Goal: Navigation & Orientation: Understand site structure

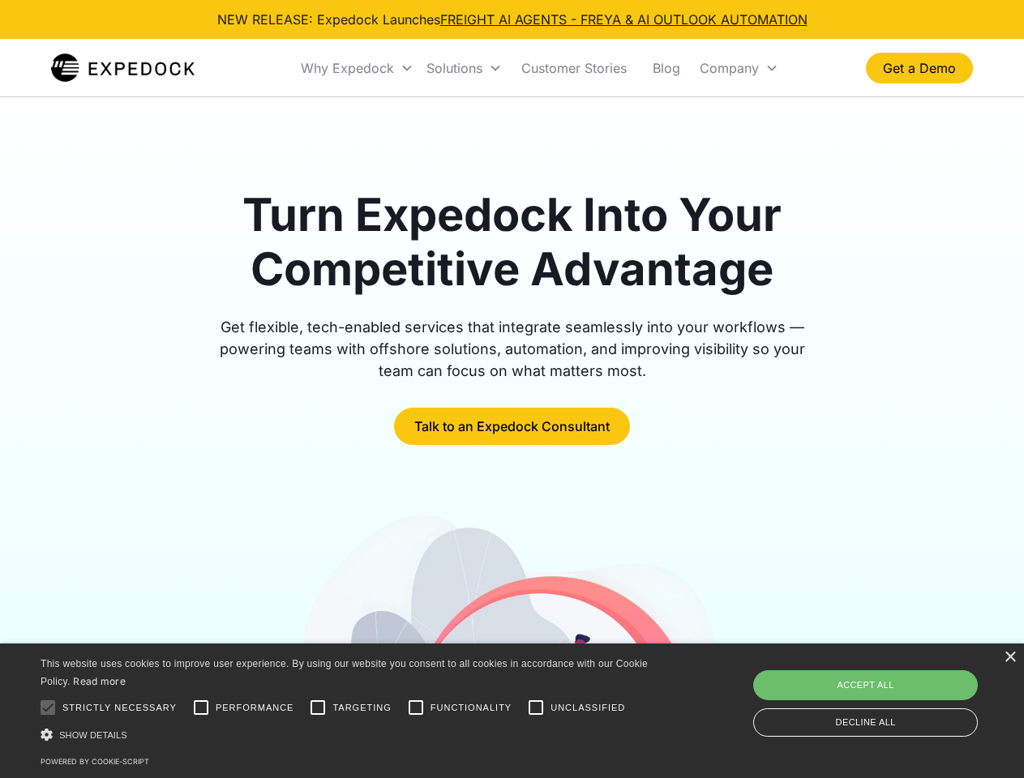
click at [357, 68] on div "Why Expedock" at bounding box center [347, 68] width 93 height 16
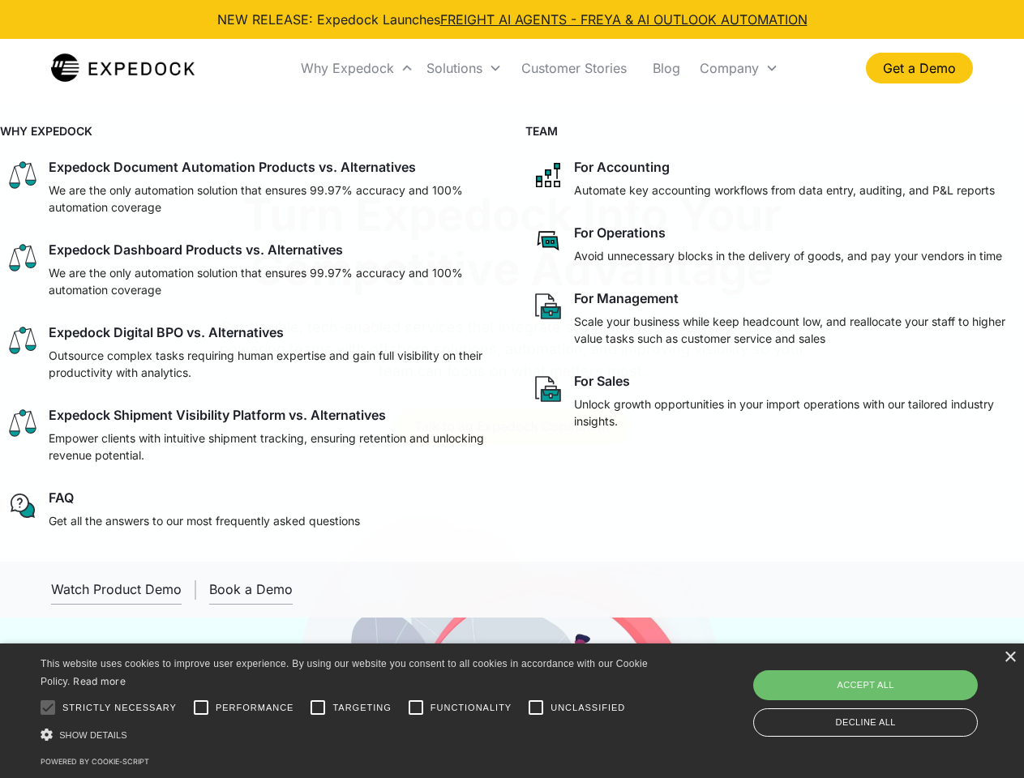
click at [464, 68] on div "Solutions" at bounding box center [454, 68] width 56 height 16
click at [738, 68] on div "Company" at bounding box center [729, 68] width 59 height 16
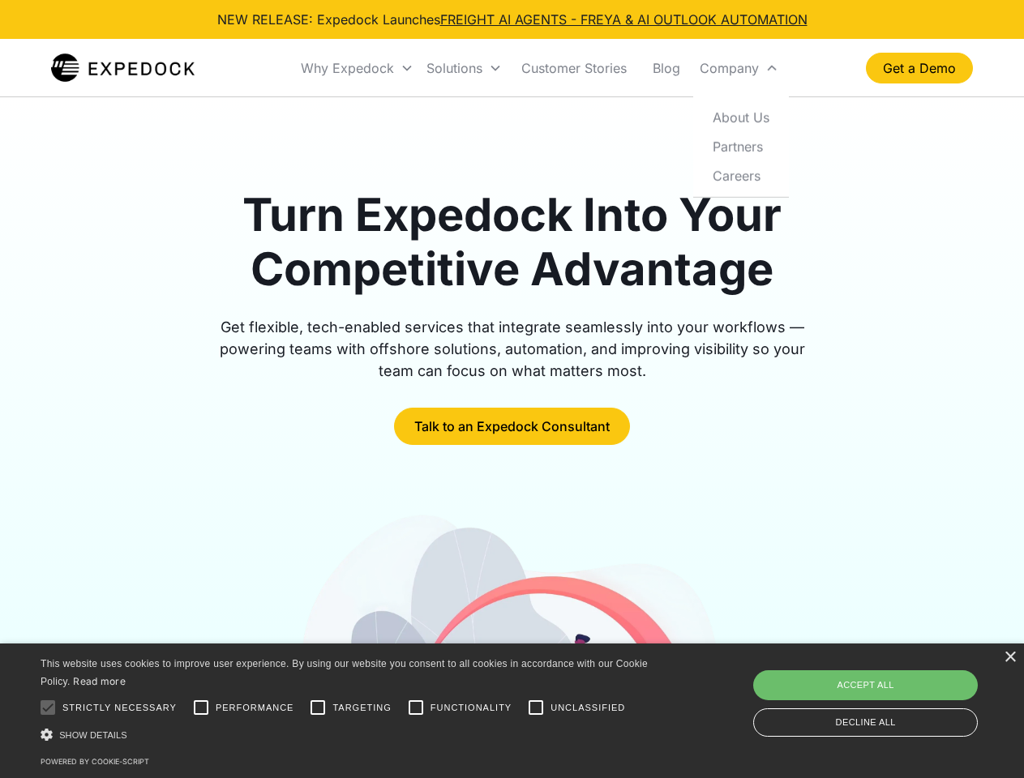
click at [48, 708] on div at bounding box center [48, 707] width 32 height 32
click at [201, 708] on input "Performance" at bounding box center [201, 707] width 32 height 32
checkbox input "true"
click at [318, 708] on input "Targeting" at bounding box center [318, 707] width 32 height 32
checkbox input "true"
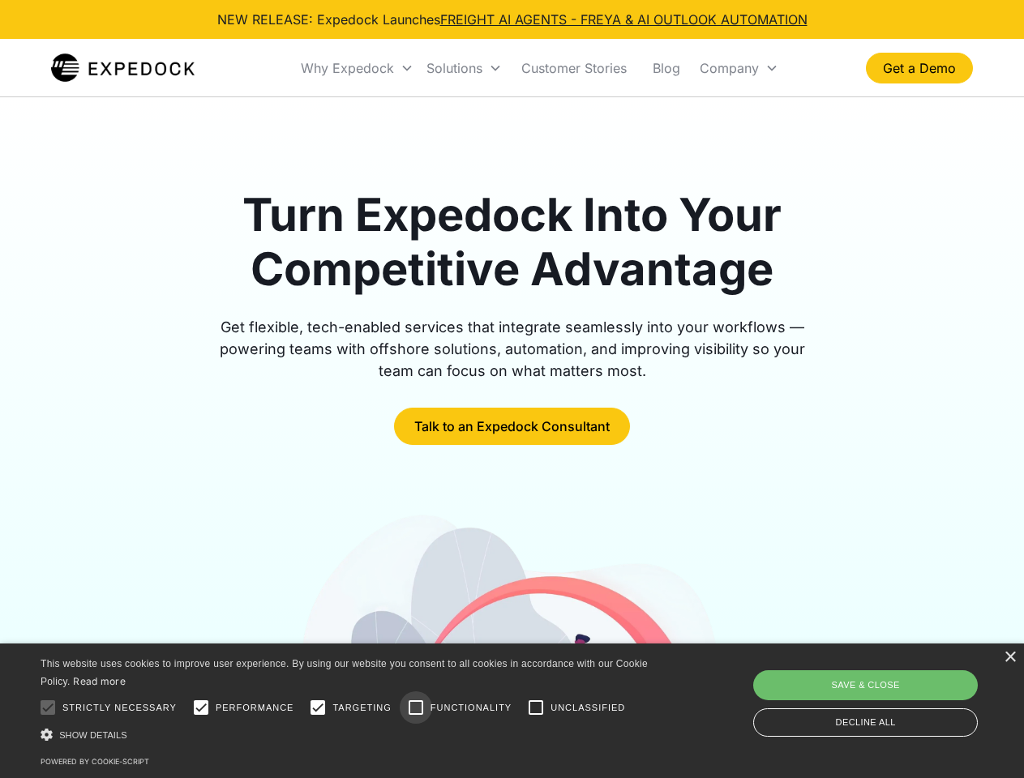
click at [416, 708] on input "Functionality" at bounding box center [416, 707] width 32 height 32
checkbox input "true"
click at [536, 708] on input "Unclassified" at bounding box center [536, 707] width 32 height 32
checkbox input "true"
click at [347, 734] on div "Show details Hide details" at bounding box center [347, 734] width 613 height 17
